Goal: Information Seeking & Learning: Learn about a topic

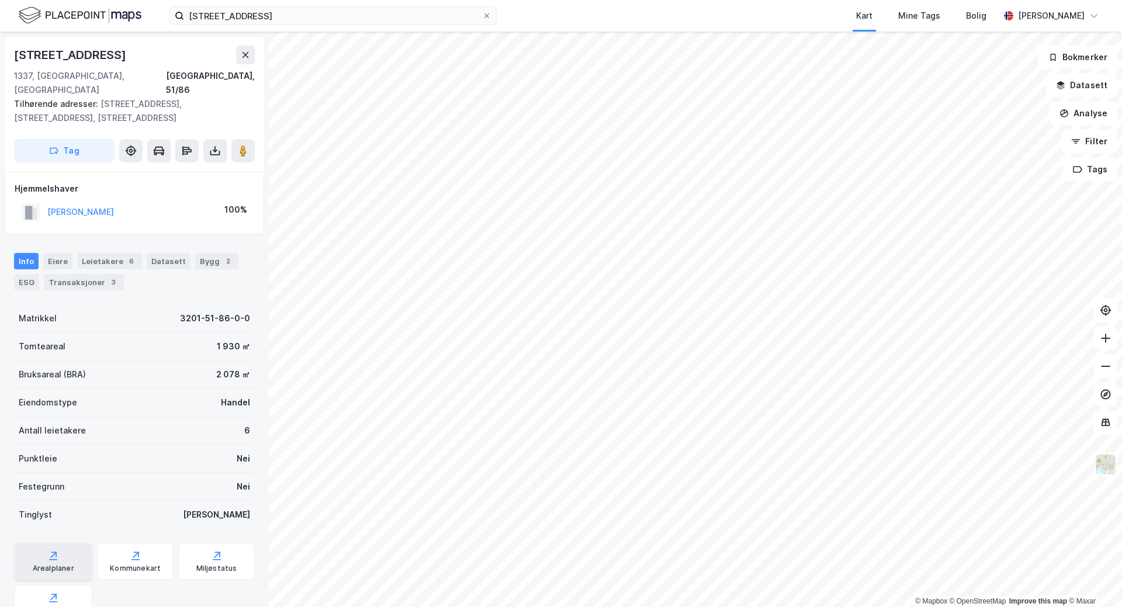
click at [57, 550] on icon at bounding box center [53, 556] width 12 height 12
click at [1106, 338] on icon at bounding box center [1105, 338] width 9 height 1
click at [82, 253] on div "Leietakere 6" at bounding box center [109, 261] width 65 height 16
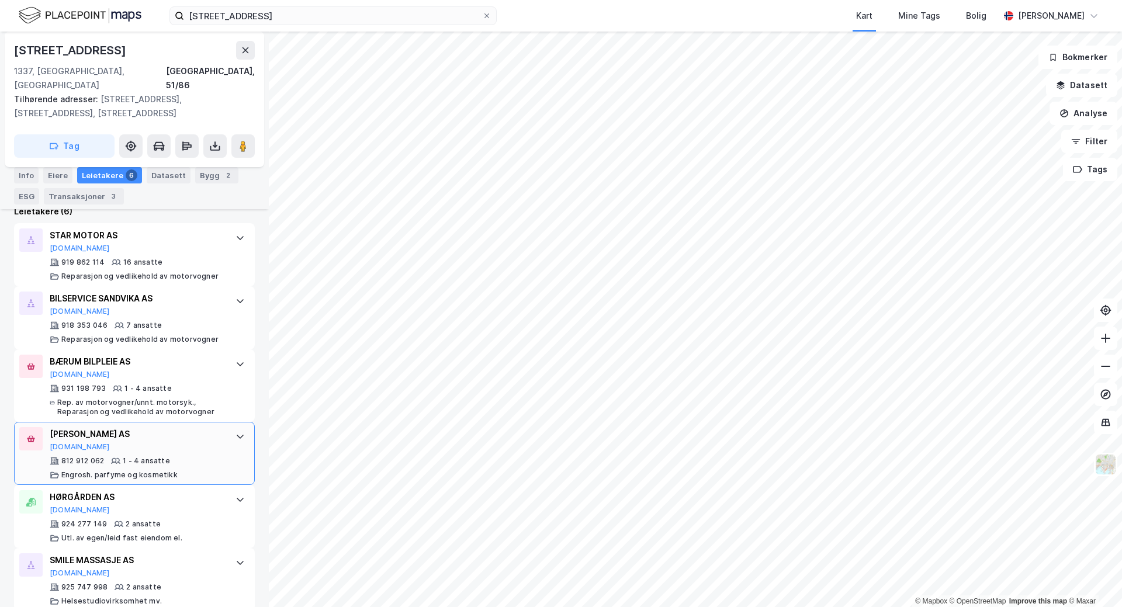
scroll to position [296, 0]
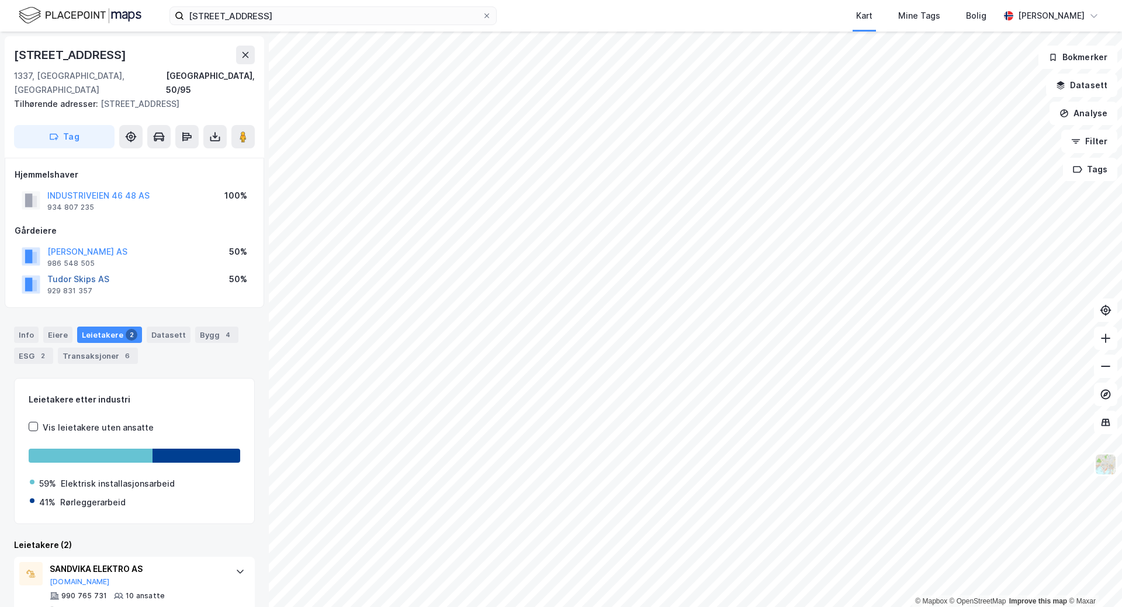
click at [0, 0] on button "Tudor Skips AS" at bounding box center [0, 0] width 0 height 0
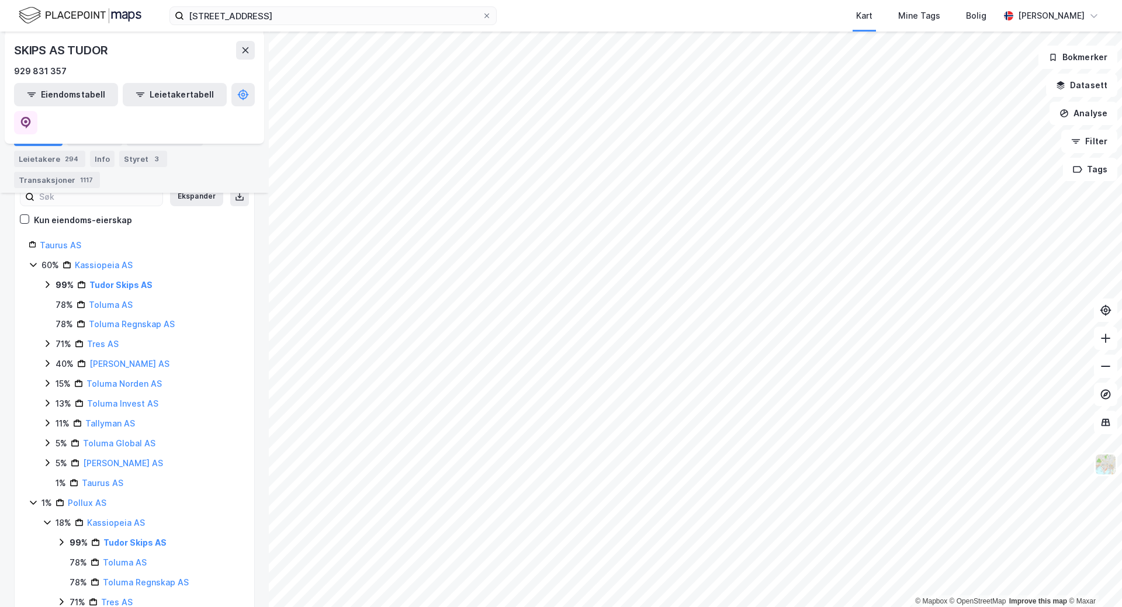
scroll to position [121, 0]
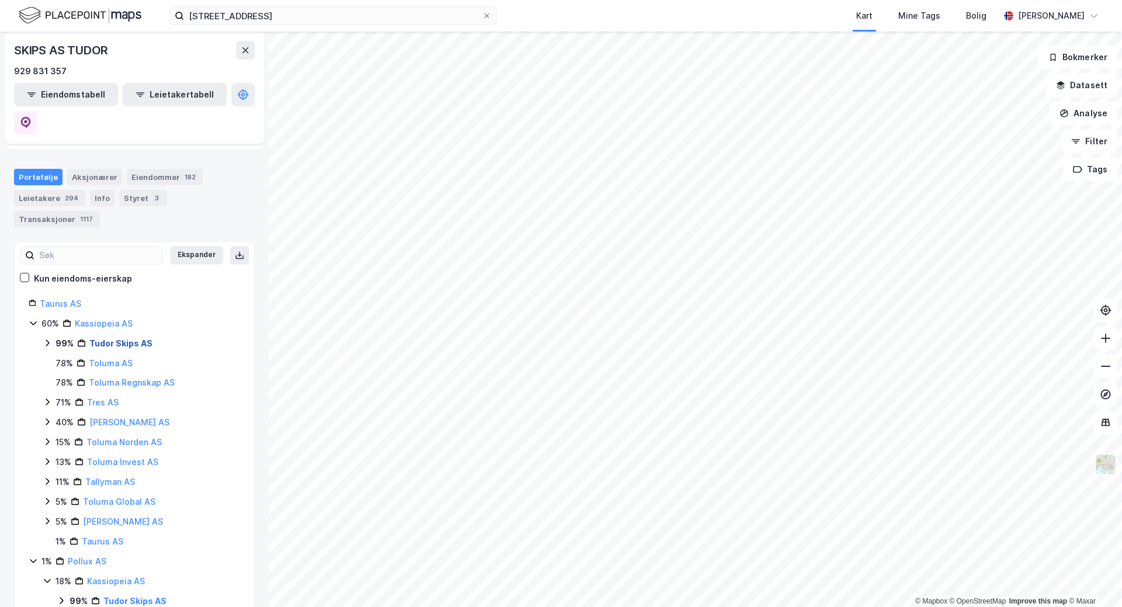
click at [106, 338] on link "Tudor Skips AS" at bounding box center [120, 343] width 63 height 10
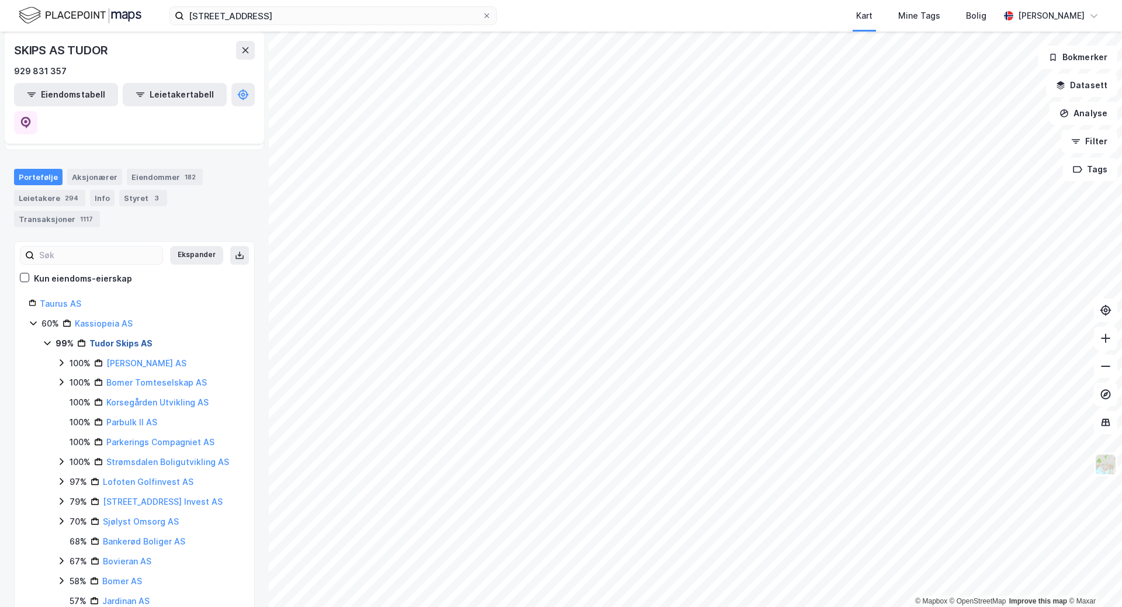
click at [106, 338] on link "Tudor Skips AS" at bounding box center [120, 343] width 63 height 10
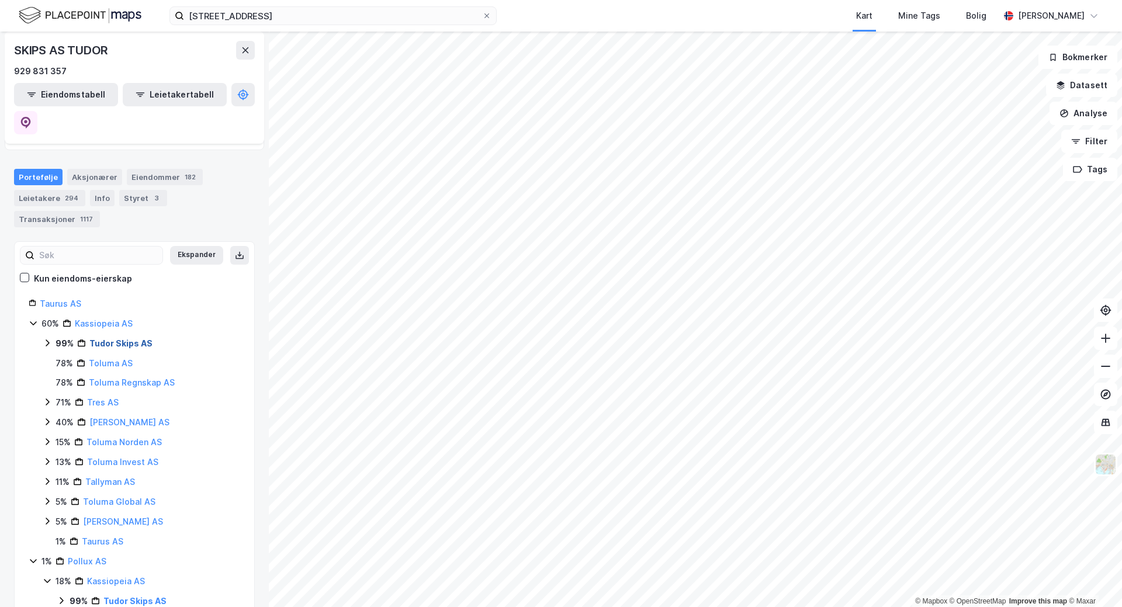
click at [106, 338] on link "Tudor Skips AS" at bounding box center [120, 343] width 63 height 10
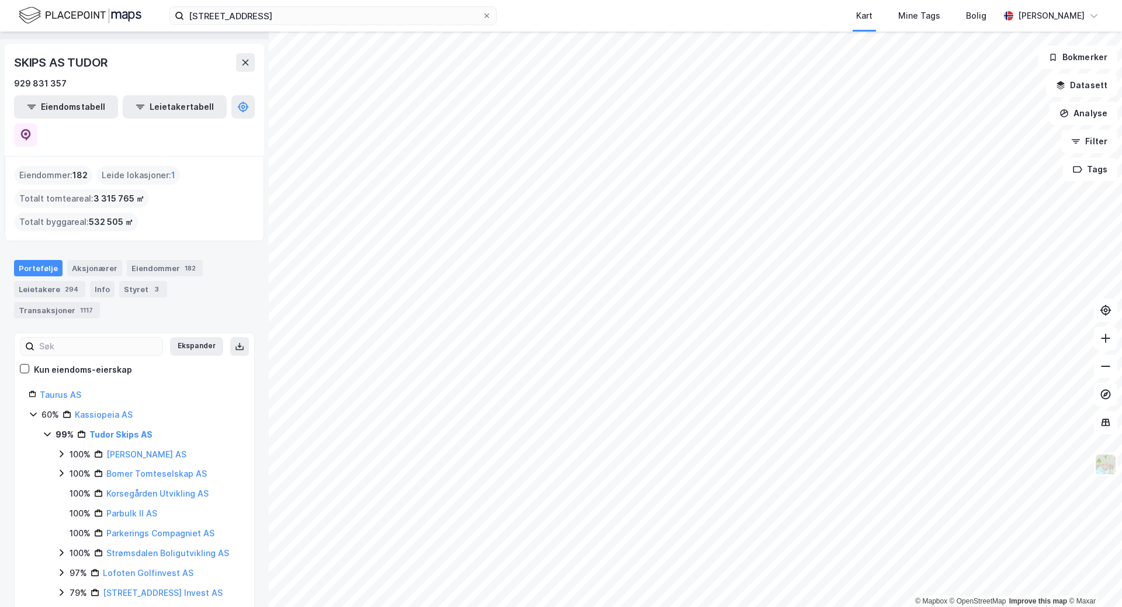
scroll to position [0, 0]
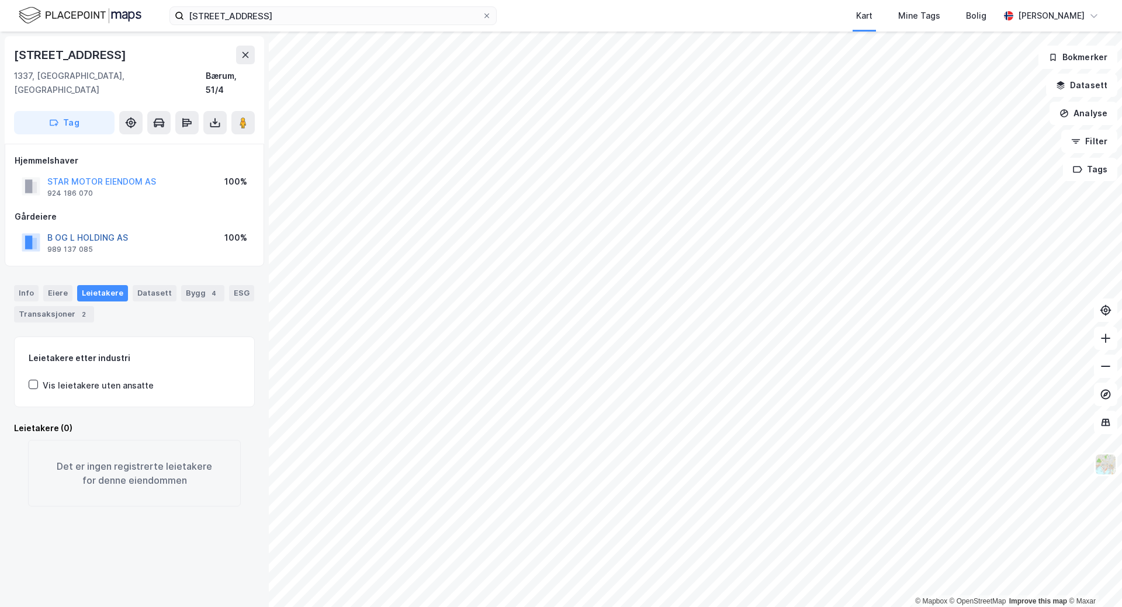
click at [0, 0] on button "B OG L HOLDING AS" at bounding box center [0, 0] width 0 height 0
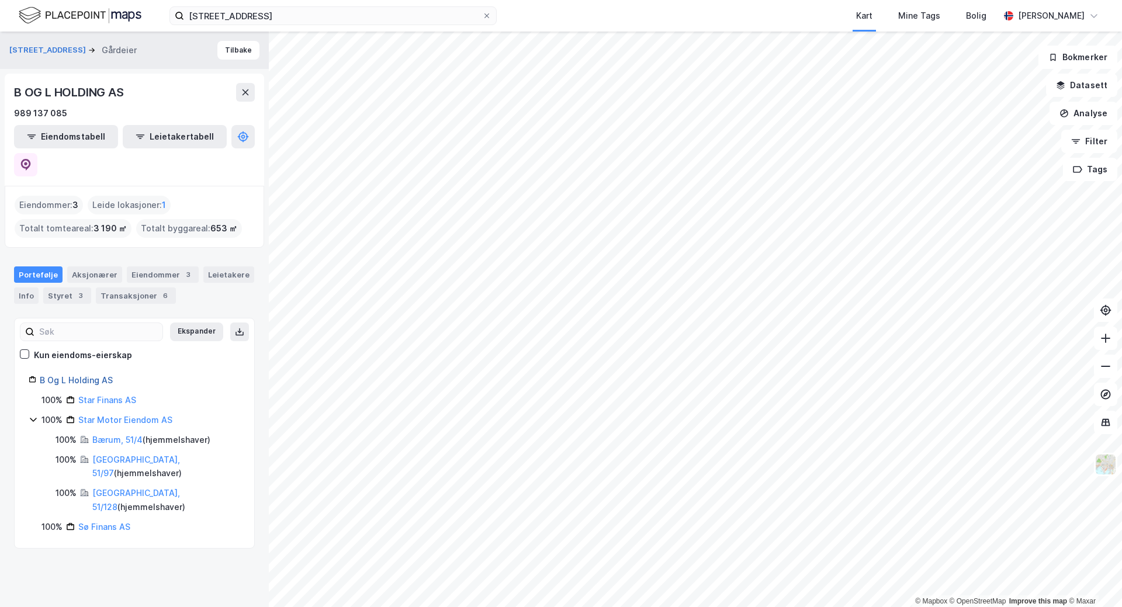
click at [78, 375] on link "B Og L Holding AS" at bounding box center [76, 380] width 73 height 10
click at [133, 342] on div "Ekspander Kun eiendoms-eierskap B Og L Holding AS 100% Star Finans AS 100% Star…" at bounding box center [135, 434] width 212 height 202
drag, startPoint x: 124, startPoint y: 349, endPoint x: 35, endPoint y: 354, distance: 88.9
click at [35, 373] on div "B Og L Holding AS" at bounding box center [135, 380] width 212 height 14
copy link "B Og L Holding AS"
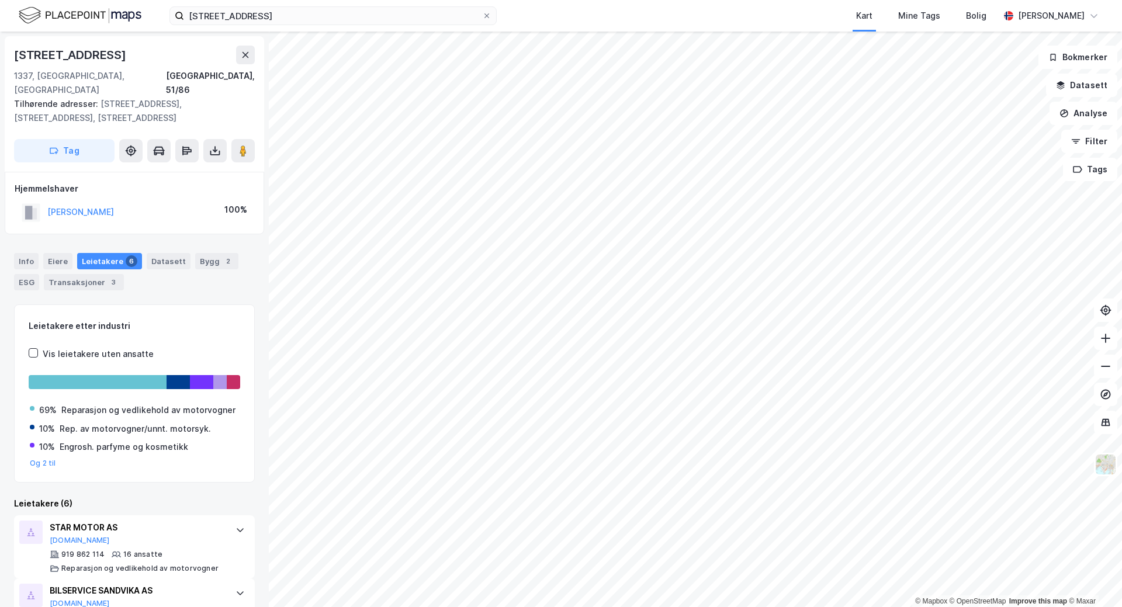
click at [58, 258] on div "Info [PERSON_NAME] 6 Datasett Bygg 2 ESG Transaksjoner 3" at bounding box center [134, 271] width 241 height 37
click at [58, 253] on div "Eiere" at bounding box center [57, 261] width 29 height 16
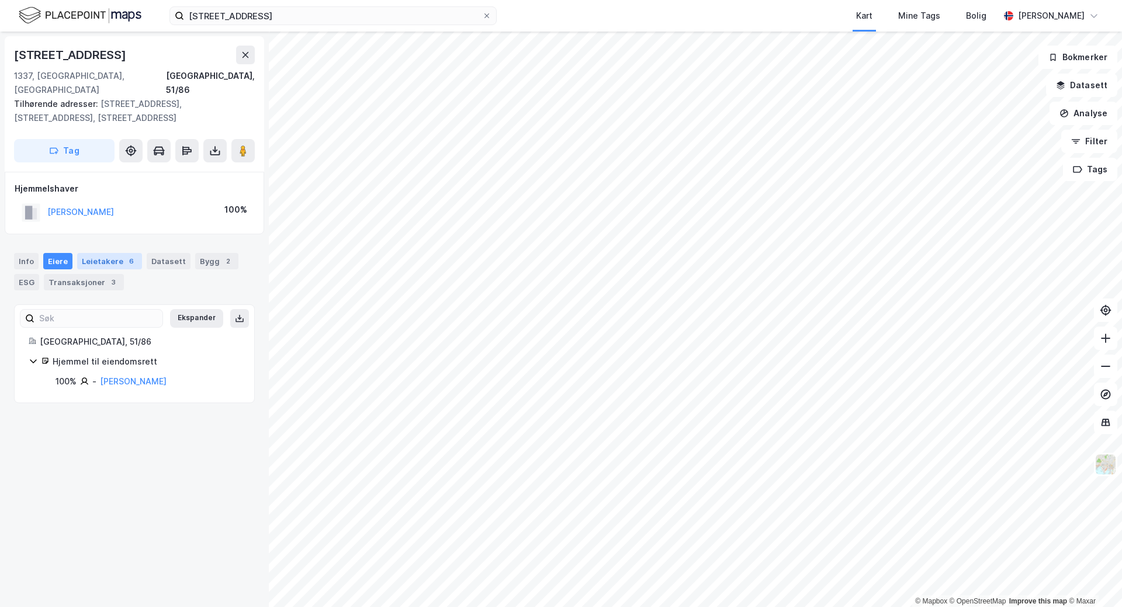
click at [102, 253] on div "Leietakere 6" at bounding box center [109, 261] width 65 height 16
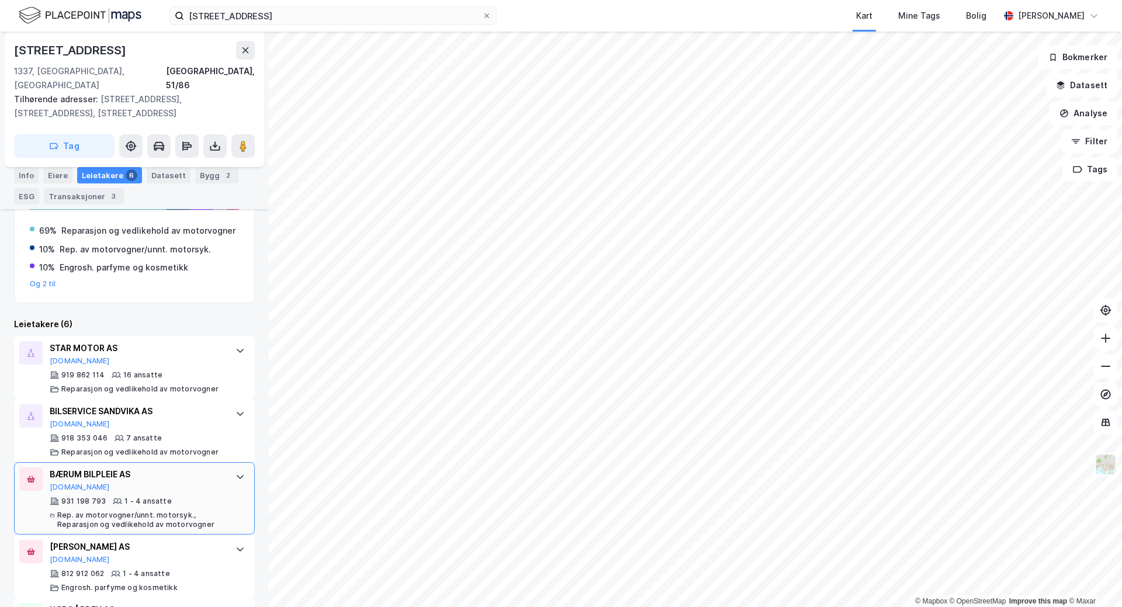
scroll to position [121, 0]
